Goal: Task Accomplishment & Management: Use online tool/utility

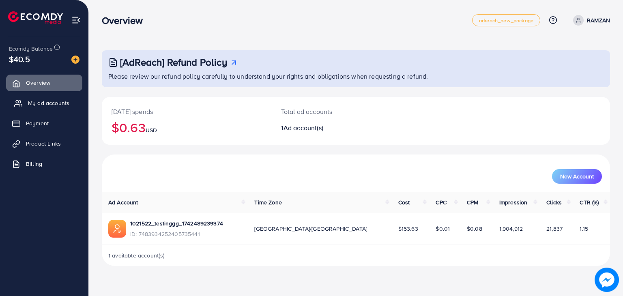
click at [49, 99] on span "My ad accounts" at bounding box center [48, 103] width 41 height 8
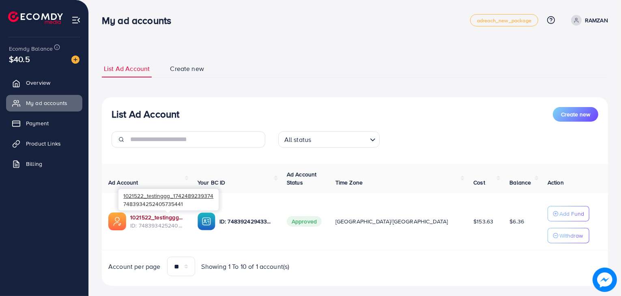
click at [170, 216] on link "1021522_testinggg_1742489239374" at bounding box center [157, 217] width 54 height 8
click at [176, 218] on link "1021522_testinggg_1742489239374" at bounding box center [157, 217] width 54 height 8
click at [47, 141] on span "Product Links" at bounding box center [45, 143] width 35 height 8
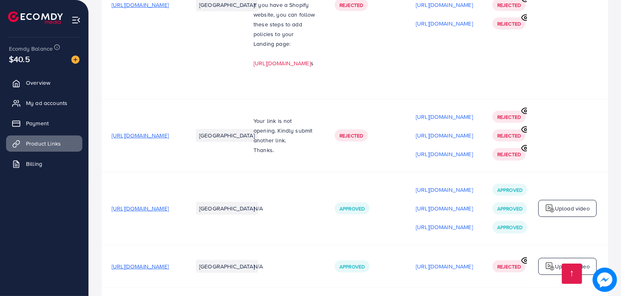
scroll to position [315, 0]
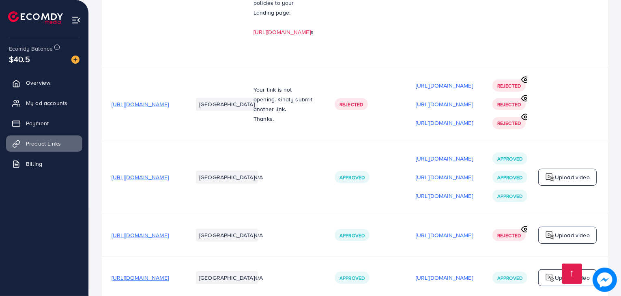
click at [569, 172] on p "Upload video" at bounding box center [571, 177] width 35 height 10
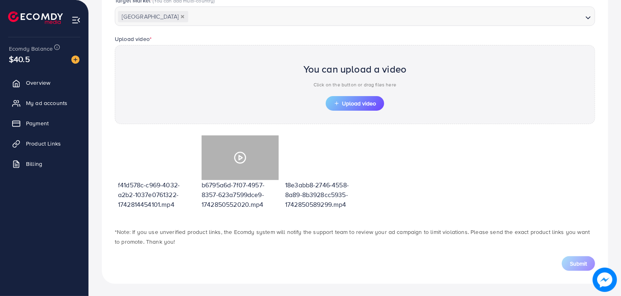
click at [237, 156] on icon at bounding box center [239, 157] width 13 height 13
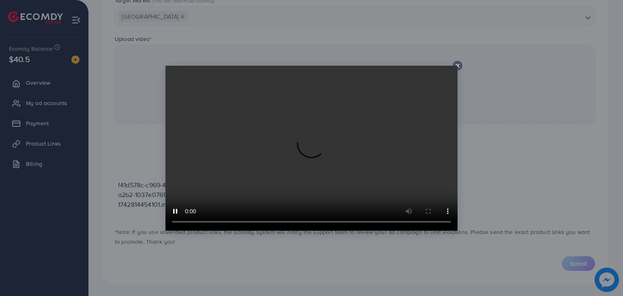
click at [455, 63] on icon at bounding box center [457, 65] width 6 height 6
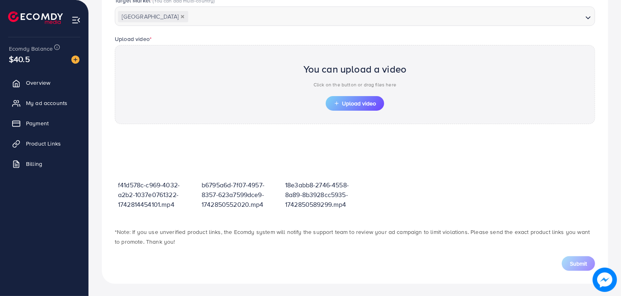
scroll to position [144, 0]
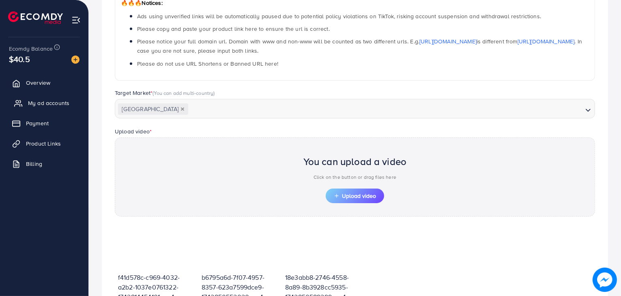
click at [43, 106] on span "My ad accounts" at bounding box center [48, 103] width 41 height 8
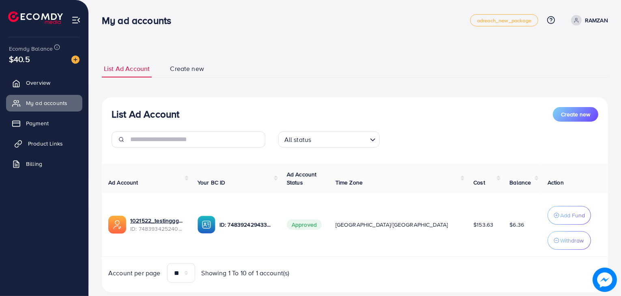
click at [54, 150] on link "Product Links" at bounding box center [44, 143] width 76 height 16
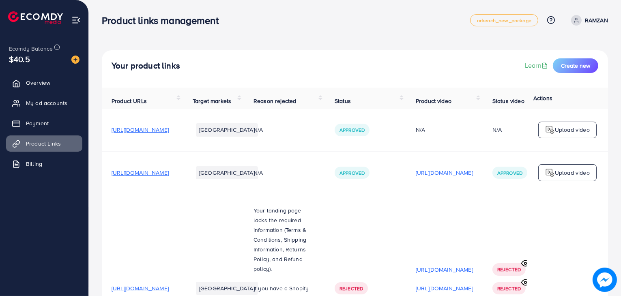
scroll to position [11, 0]
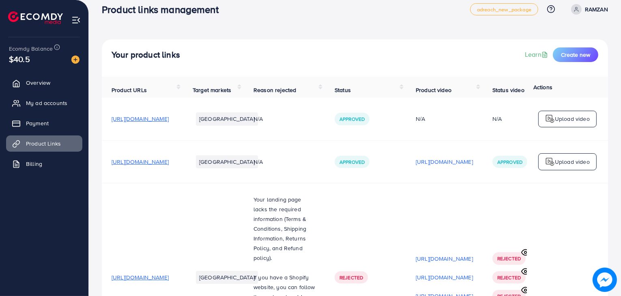
click at [566, 116] on p "Upload video" at bounding box center [571, 119] width 35 height 10
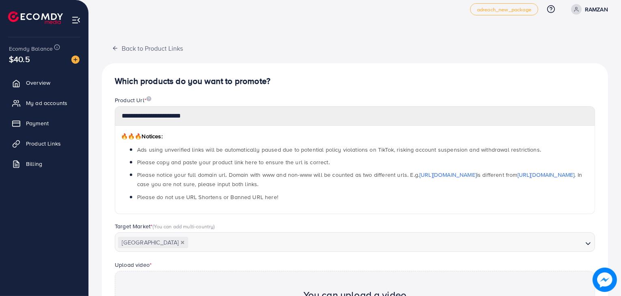
scroll to position [150, 0]
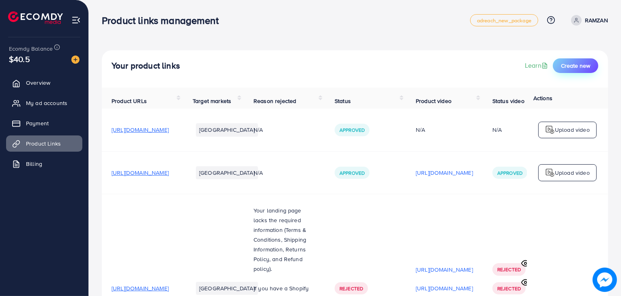
click at [567, 64] on span "Create new" at bounding box center [575, 66] width 29 height 8
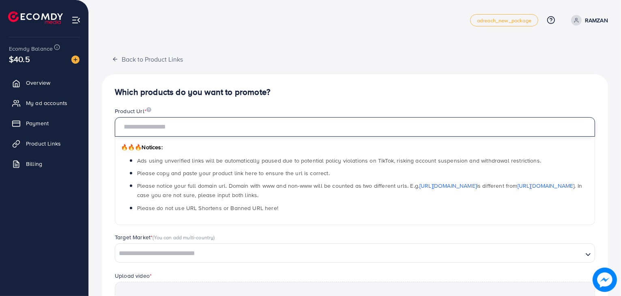
click at [301, 128] on input "text" at bounding box center [355, 126] width 480 height 19
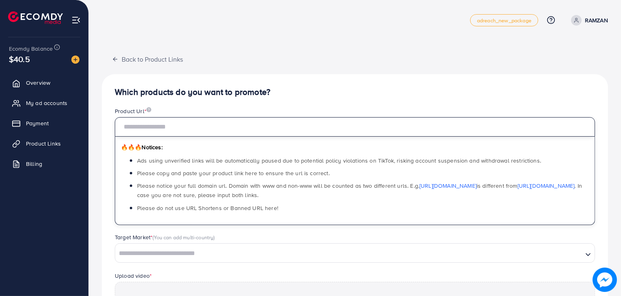
paste input "**********"
type input "**********"
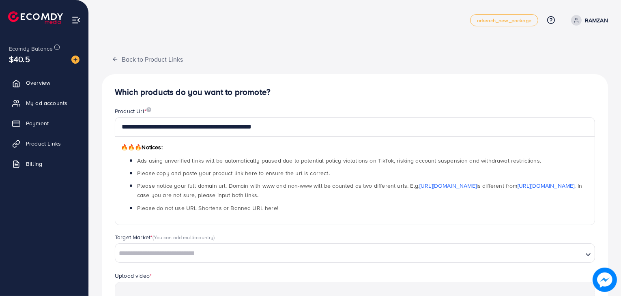
click at [434, 61] on div "**********" at bounding box center [355, 241] width 506 height 383
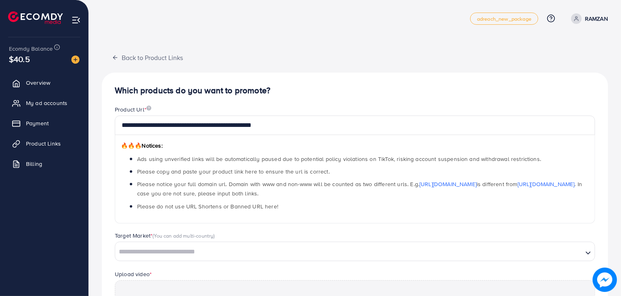
scroll to position [85, 0]
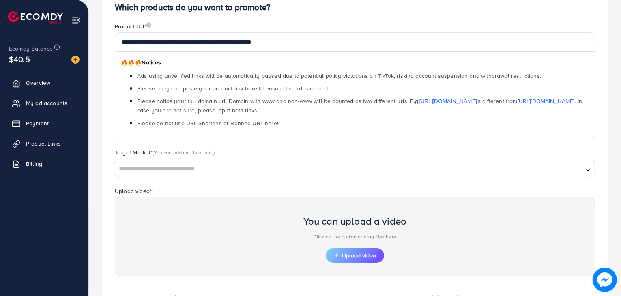
click at [276, 164] on input "Search for option" at bounding box center [349, 169] width 466 height 13
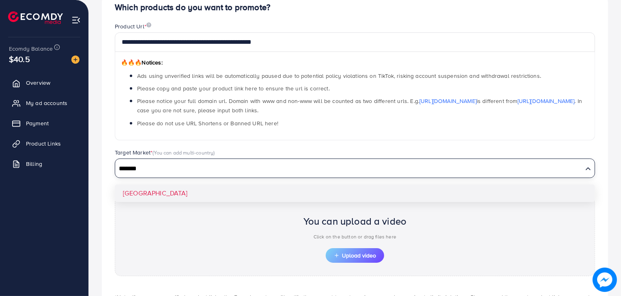
type input "*******"
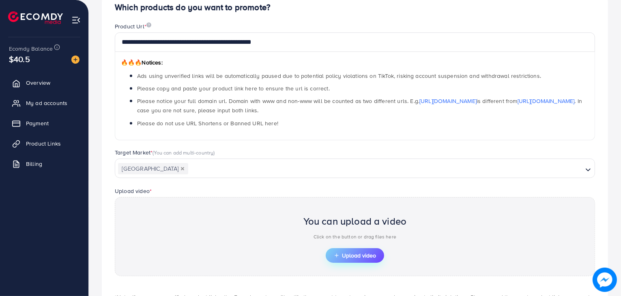
scroll to position [150, 0]
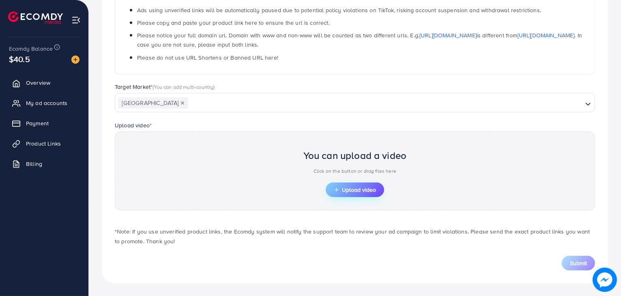
click at [343, 190] on span "Upload video" at bounding box center [355, 190] width 42 height 6
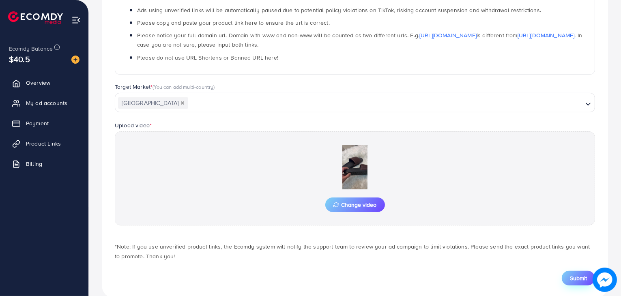
click at [570, 278] on span "Submit" at bounding box center [577, 278] width 17 height 8
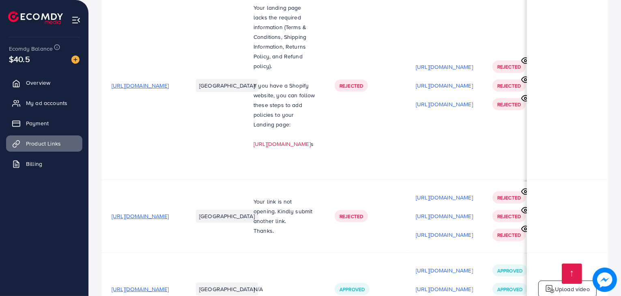
scroll to position [405, 0]
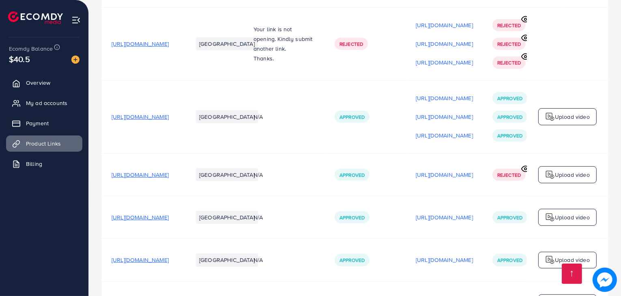
scroll to position [405, 0]
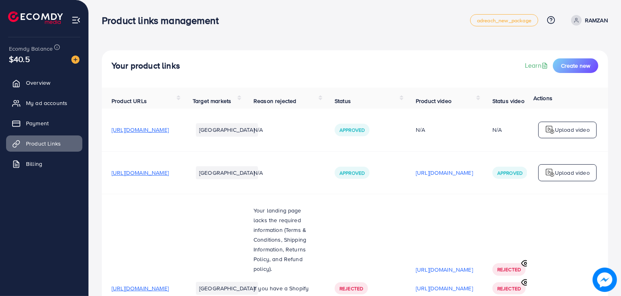
scroll to position [405, 0]
click at [565, 134] on p "Upload video" at bounding box center [571, 130] width 35 height 10
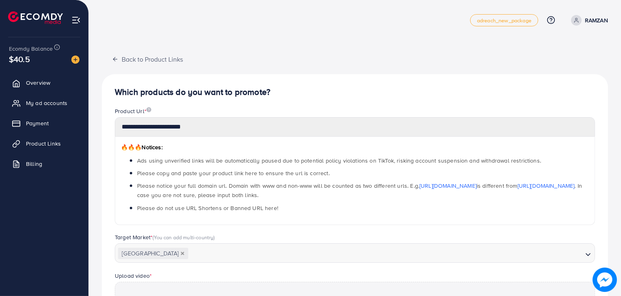
scroll to position [150, 0]
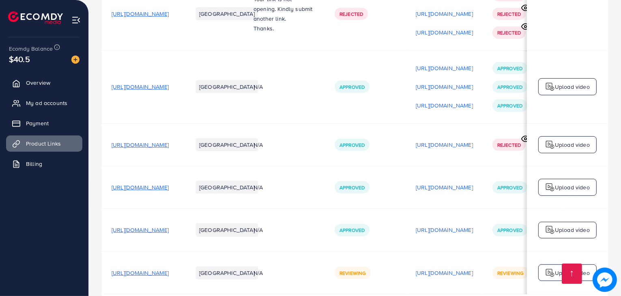
scroll to position [0, 177]
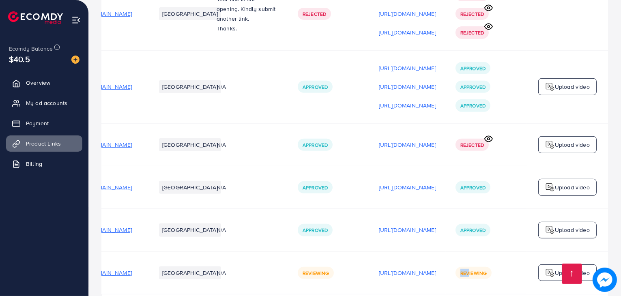
drag, startPoint x: 459, startPoint y: 257, endPoint x: 467, endPoint y: 257, distance: 8.1
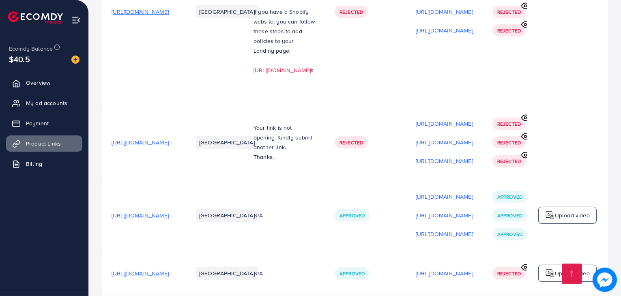
scroll to position [405, 0]
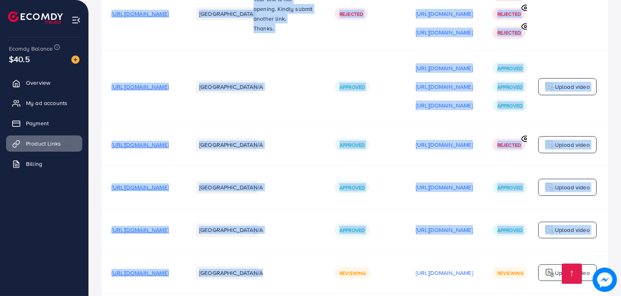
drag, startPoint x: 391, startPoint y: 257, endPoint x: 398, endPoint y: 257, distance: 7.3
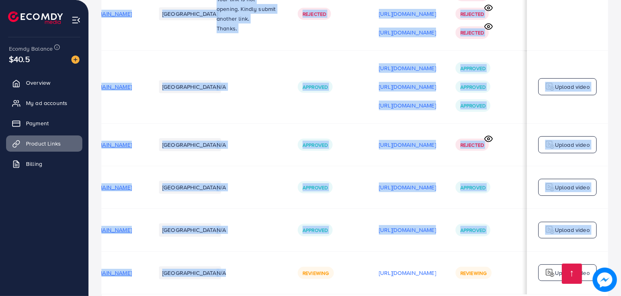
click at [403, 7] on td "[URL][DOMAIN_NAME] [URL][DOMAIN_NAME] [URL][DOMAIN_NAME]" at bounding box center [407, 13] width 77 height 73
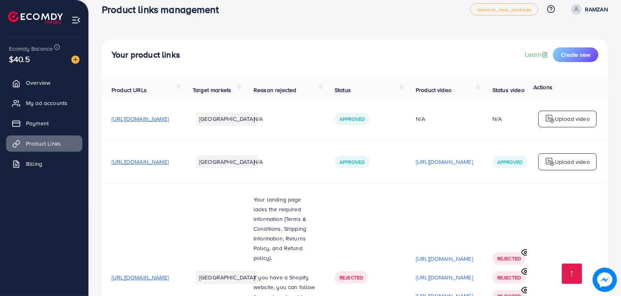
scroll to position [383, 0]
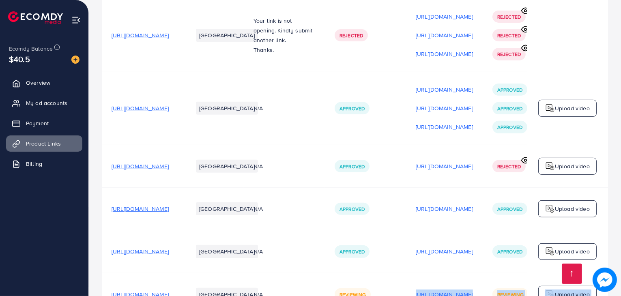
drag, startPoint x: 404, startPoint y: 280, endPoint x: 462, endPoint y: 276, distance: 57.3
click at [462, 276] on div "Product URLs Target markets Reason rejected Status Product video Status video A…" at bounding box center [355, 21] width 506 height 635
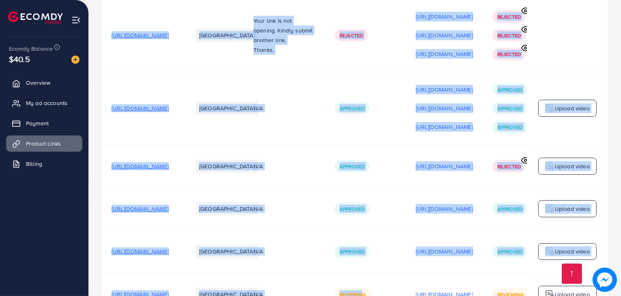
drag, startPoint x: 456, startPoint y: 278, endPoint x: 503, endPoint y: 278, distance: 47.8
click at [503, 278] on div "Product URLs Target markets Reason rejected Status Product video Status video A…" at bounding box center [355, 10] width 506 height 612
